Goal: Navigation & Orientation: Find specific page/section

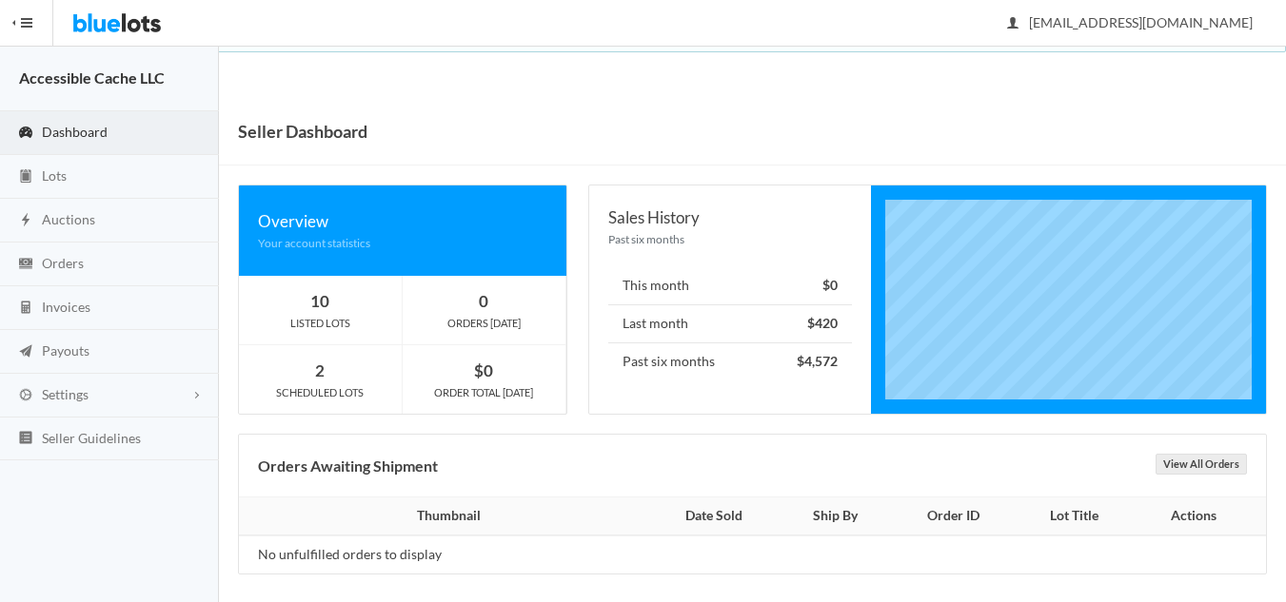
click at [70, 129] on span "Dashboard" at bounding box center [75, 132] width 66 height 16
click at [47, 176] on span "Lots" at bounding box center [54, 175] width 25 height 16
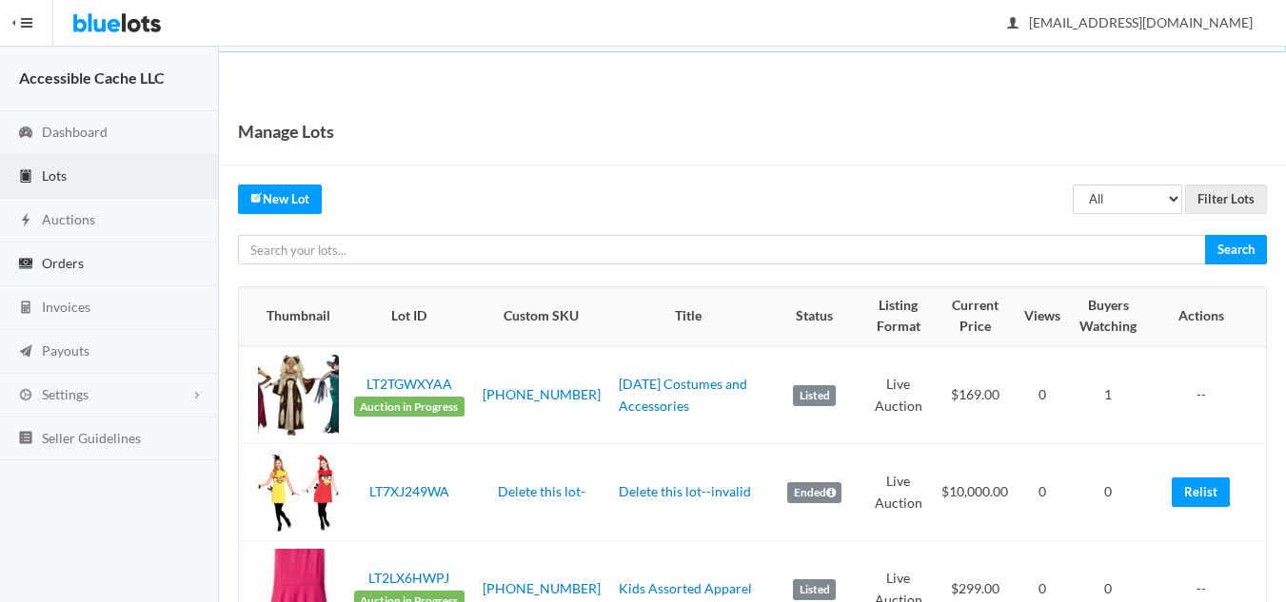
click at [52, 263] on span "Orders" at bounding box center [63, 263] width 42 height 16
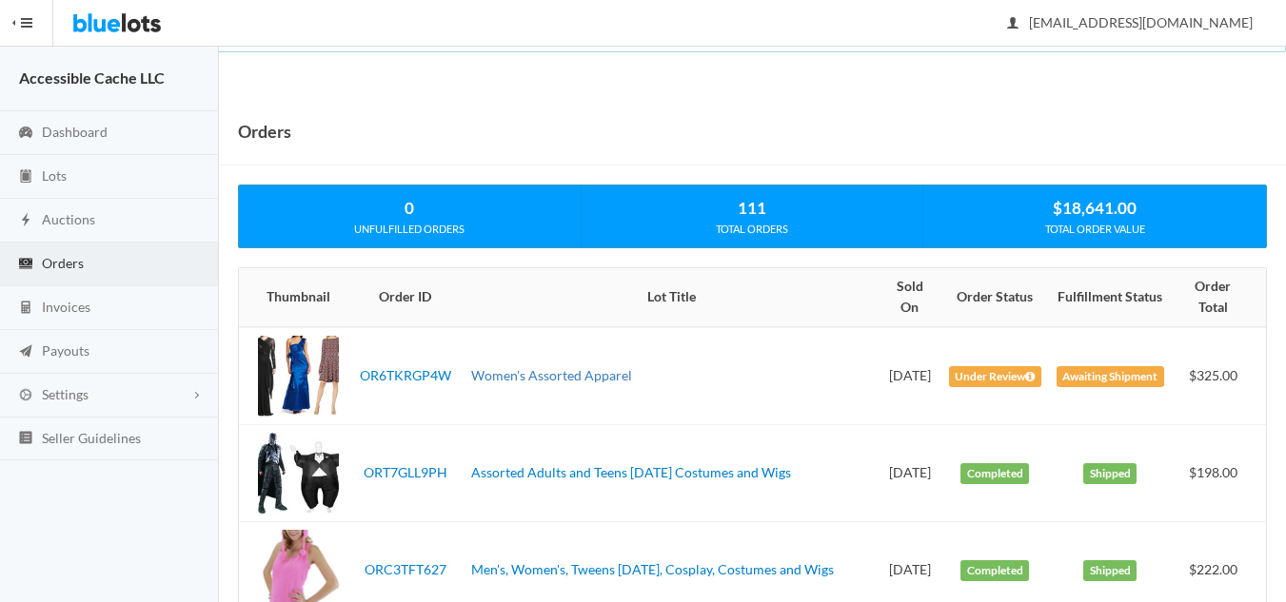
click at [529, 378] on link "Women's Assorted Apparel" at bounding box center [551, 375] width 161 height 16
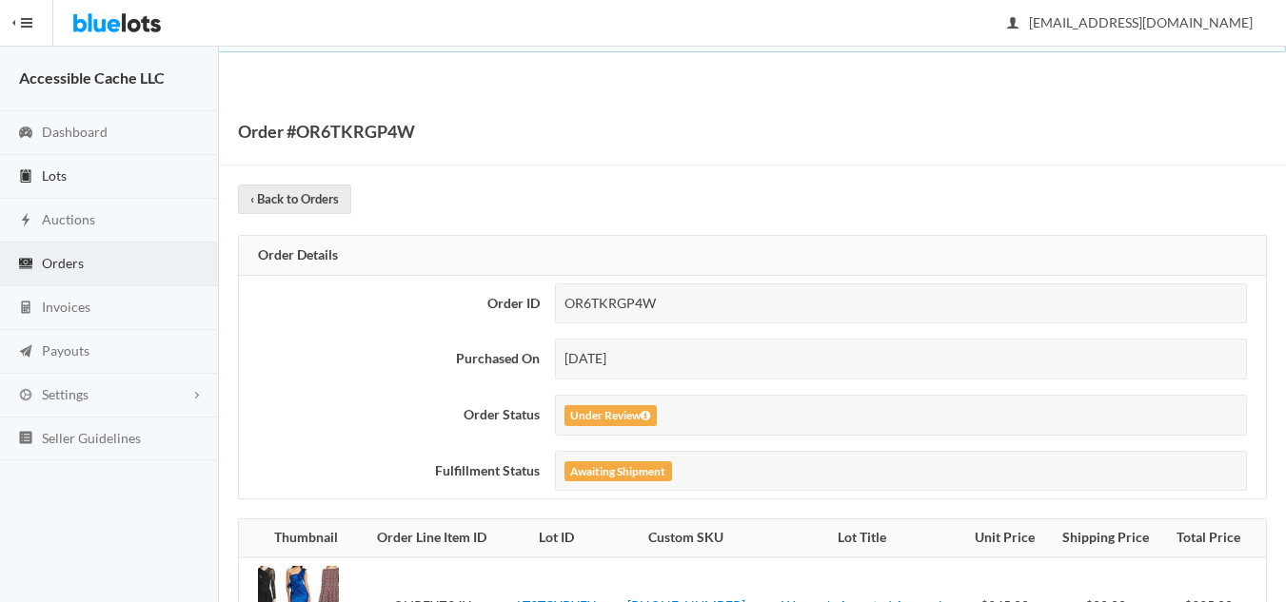
click at [52, 173] on span "Lots" at bounding box center [54, 175] width 25 height 16
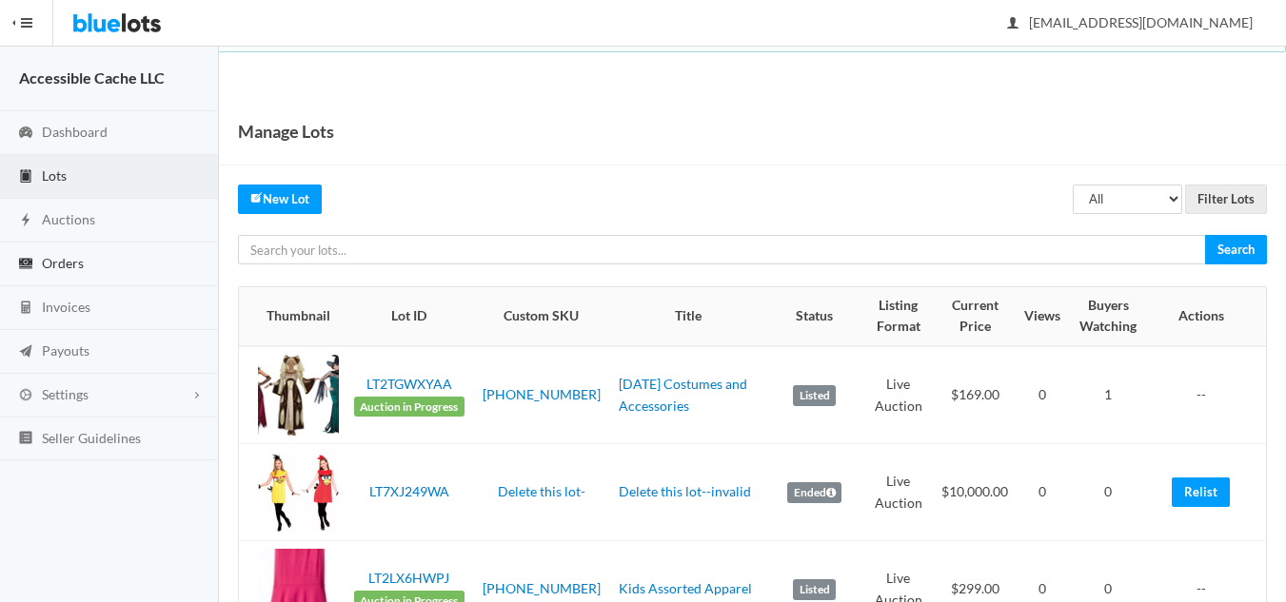
click at [39, 265] on link "Orders" at bounding box center [109, 265] width 219 height 44
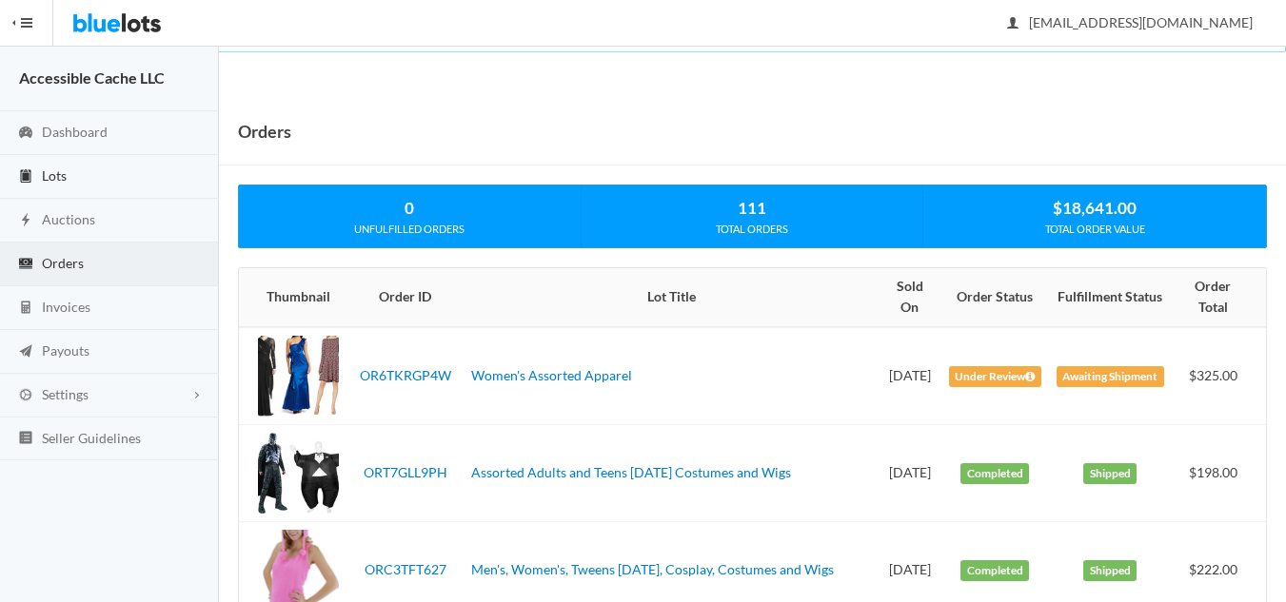
click at [56, 170] on span "Lots" at bounding box center [54, 175] width 25 height 16
